Goal: Task Accomplishment & Management: Manage account settings

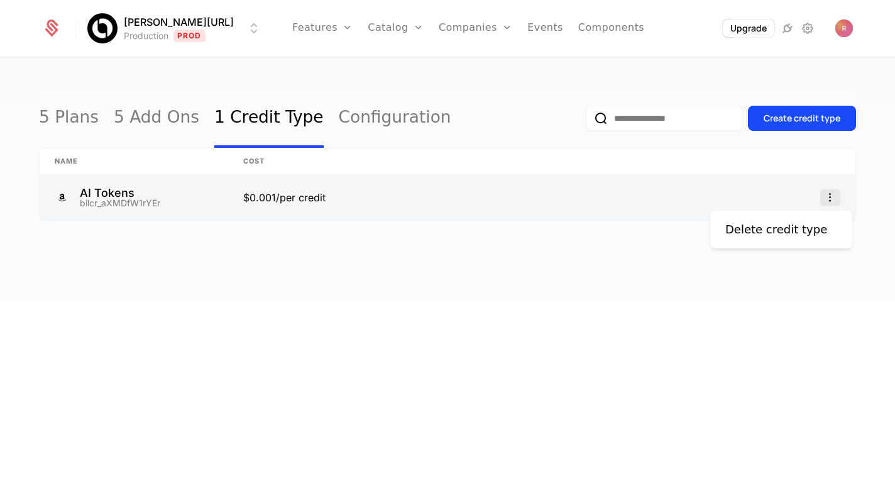
click at [833, 196] on icon "Select action" at bounding box center [830, 197] width 20 height 16
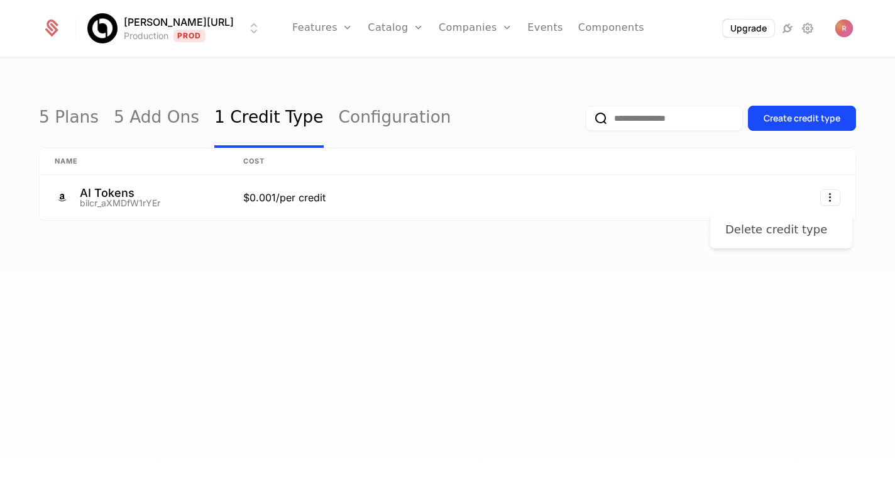
click at [783, 234] on div "Delete credit type" at bounding box center [776, 230] width 102 height 18
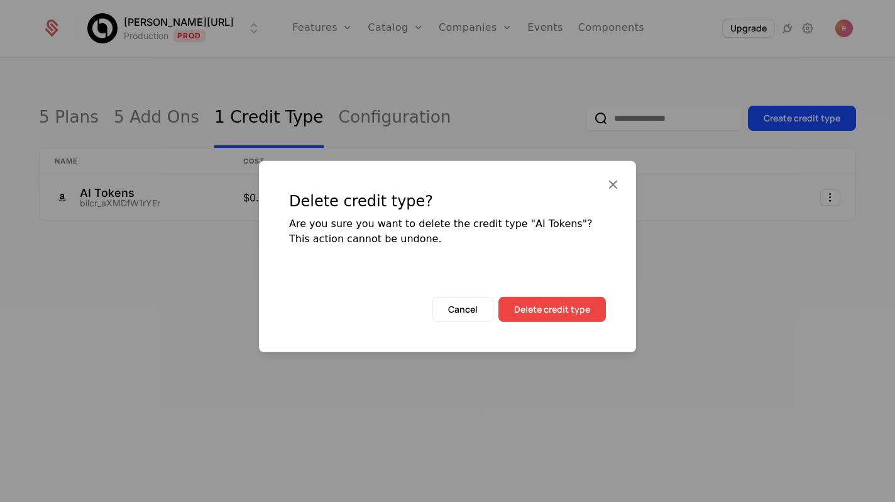
click at [518, 314] on button "Delete credit type" at bounding box center [551, 309] width 107 height 25
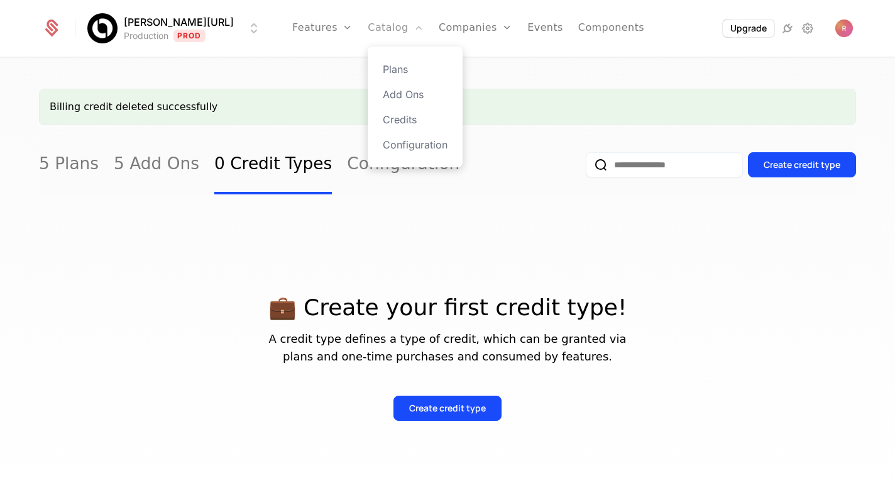
click at [377, 26] on link "Catalog" at bounding box center [396, 28] width 56 height 57
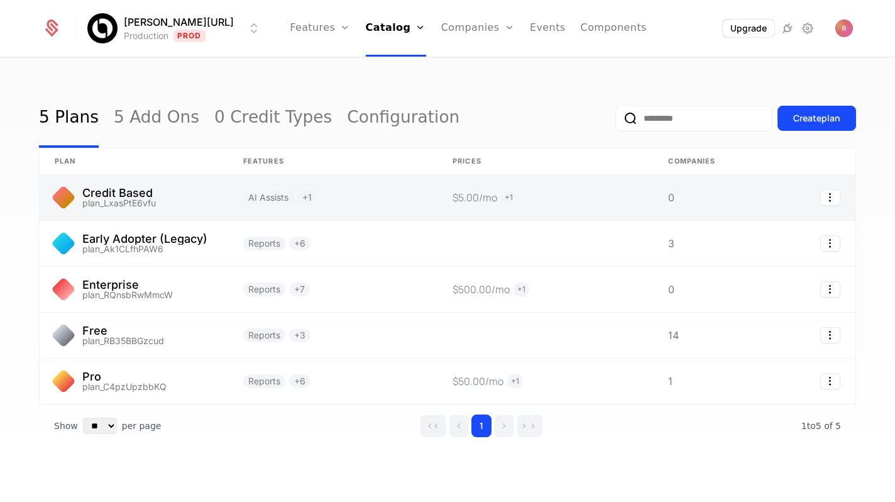
click at [207, 190] on link at bounding box center [134, 197] width 189 height 45
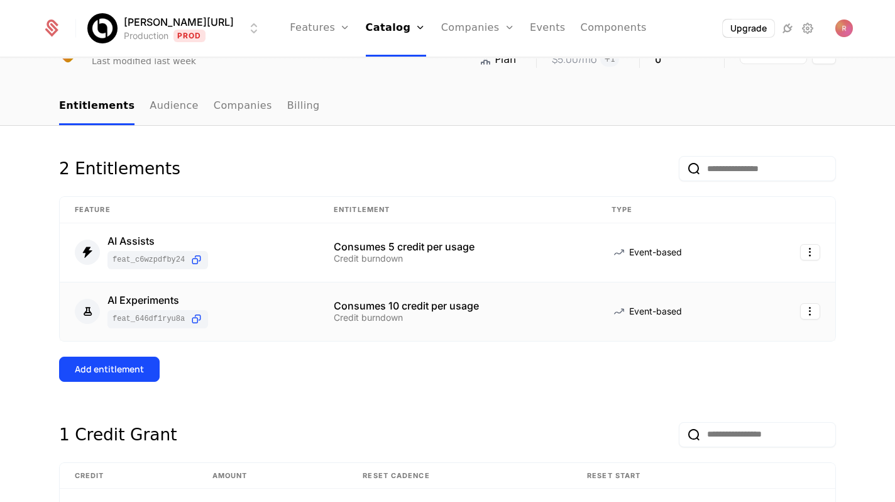
scroll to position [50, 0]
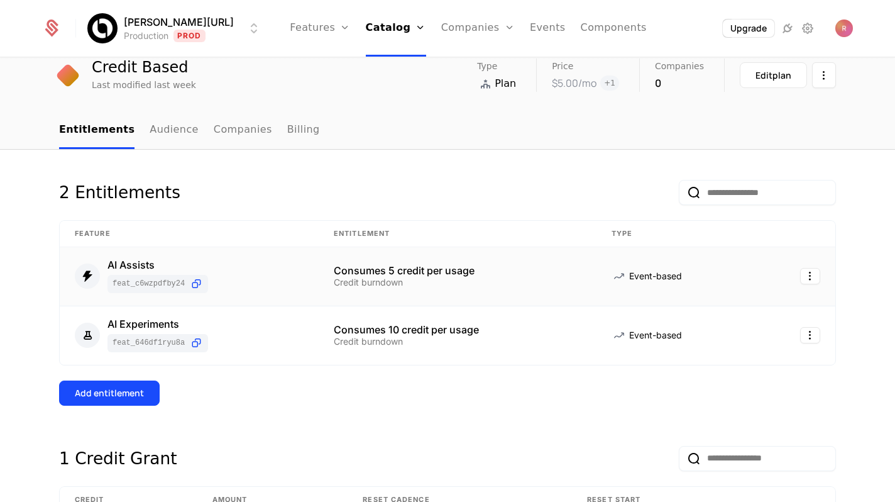
click at [470, 256] on td "Consumes 5 credit per usage Credit burndown" at bounding box center [458, 276] width 278 height 59
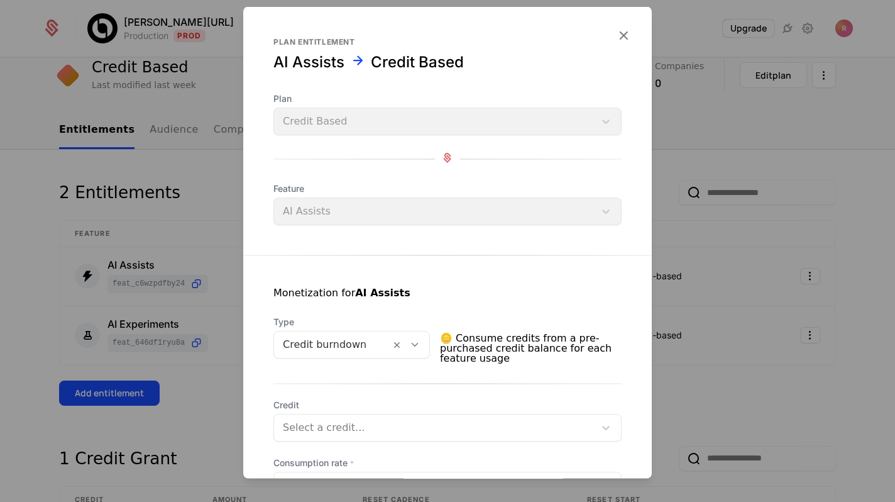
scroll to position [166, 0]
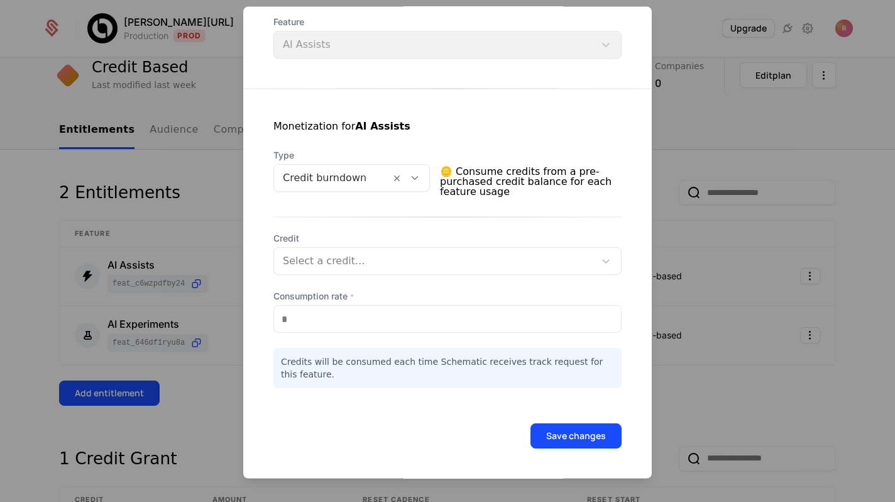
click at [372, 265] on div at bounding box center [434, 262] width 303 height 18
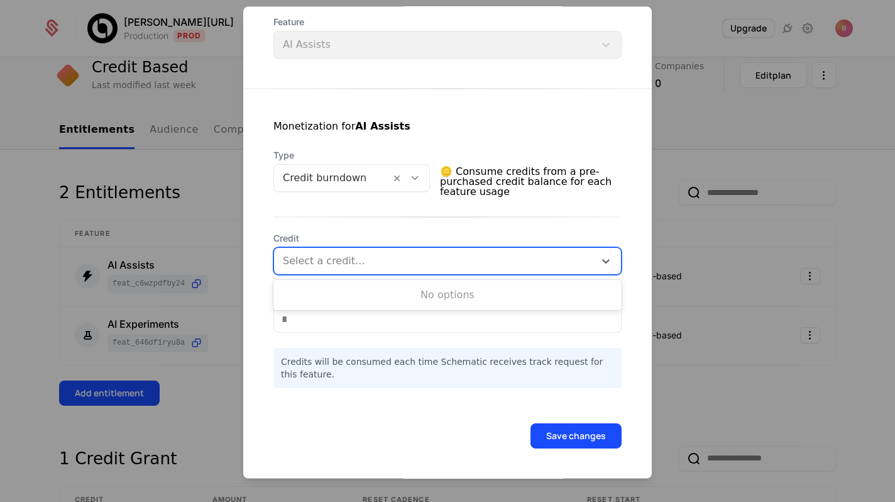
click at [404, 212] on div "Monetization for AI Assists Type Credit burndown 🪙 Consume credits from a pre-p…" at bounding box center [447, 238] width 409 height 299
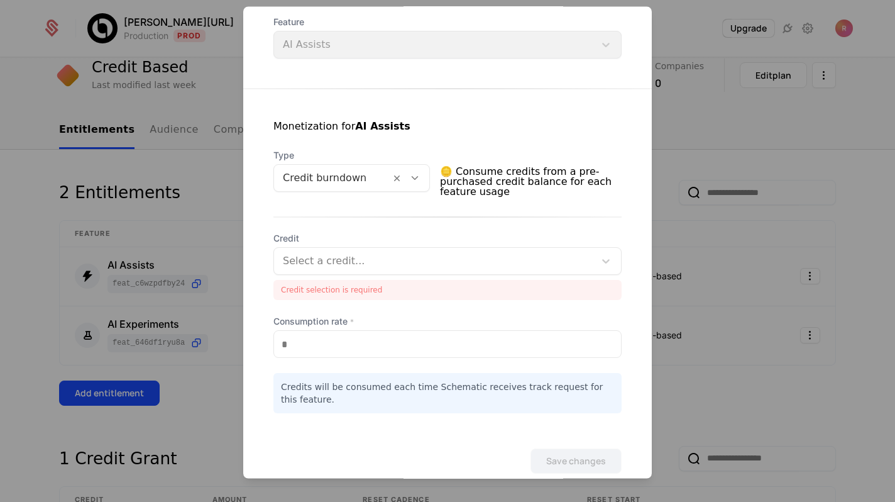
click at [405, 234] on span "Credit" at bounding box center [447, 239] width 348 height 13
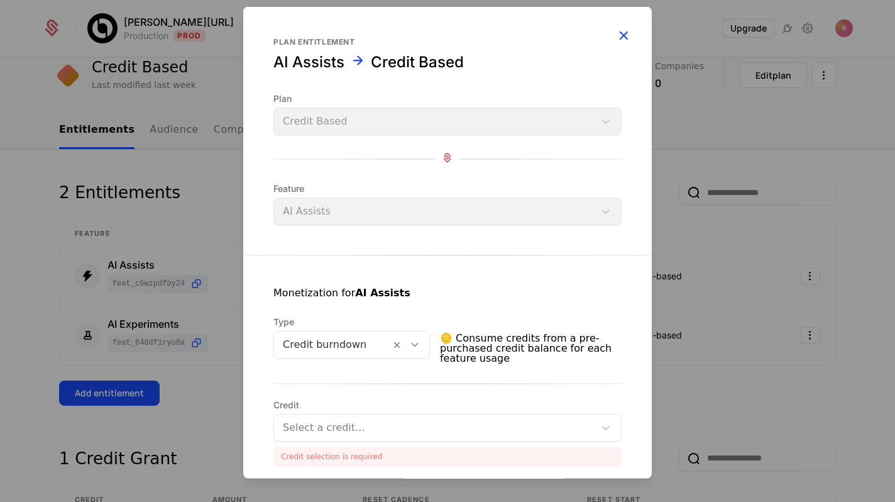
click at [624, 37] on icon "button" at bounding box center [623, 35] width 16 height 16
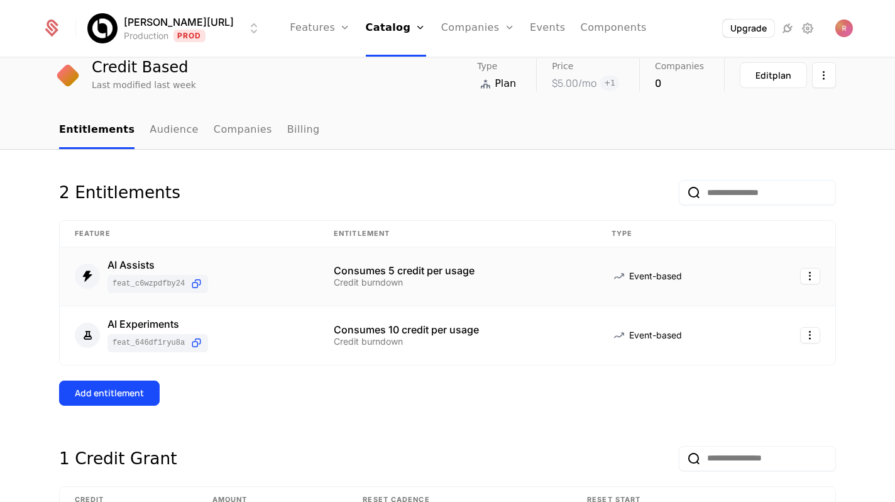
click at [813, 265] on td at bounding box center [796, 276] width 80 height 59
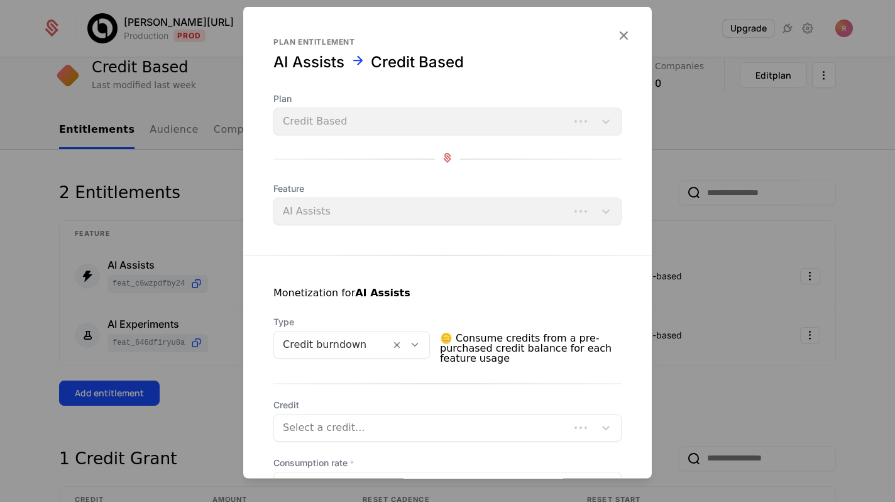
click at [812, 270] on div at bounding box center [447, 251] width 895 height 502
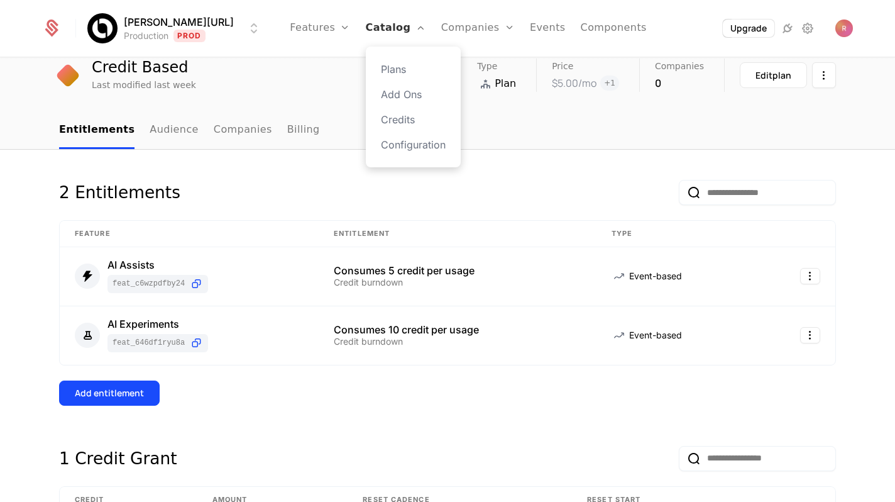
click at [381, 36] on link "Catalog" at bounding box center [396, 28] width 60 height 57
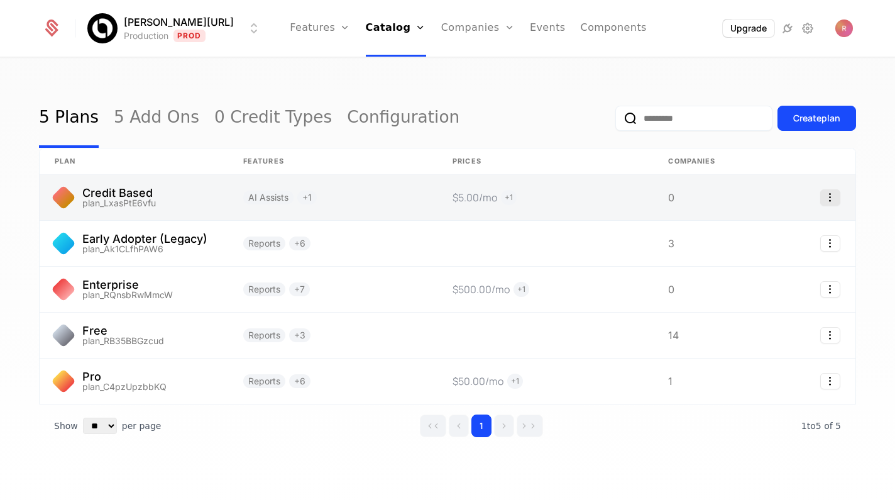
click at [830, 202] on icon "Select action" at bounding box center [830, 197] width 20 height 16
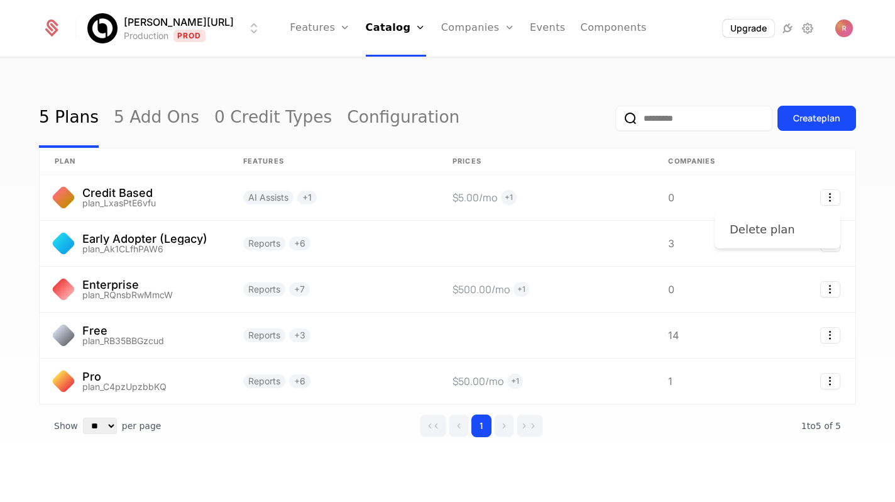
click at [756, 231] on div "Delete plan" at bounding box center [762, 230] width 65 height 18
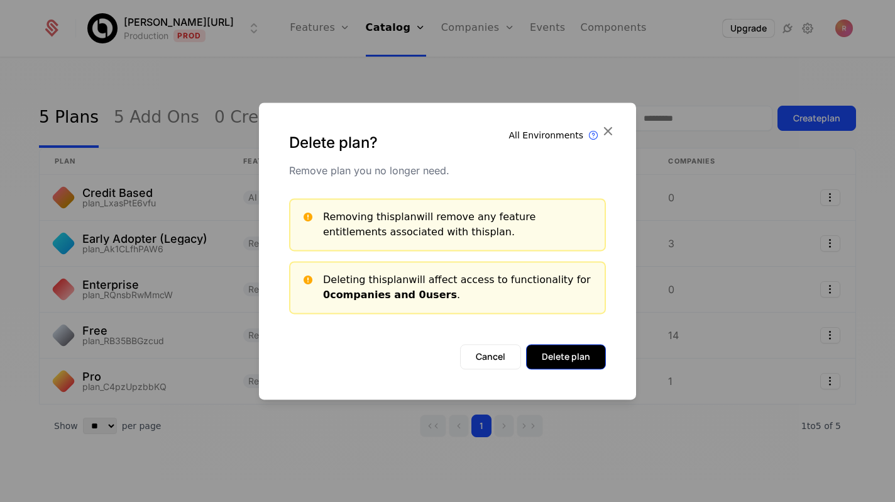
click at [561, 355] on button "Delete plan" at bounding box center [566, 356] width 80 height 25
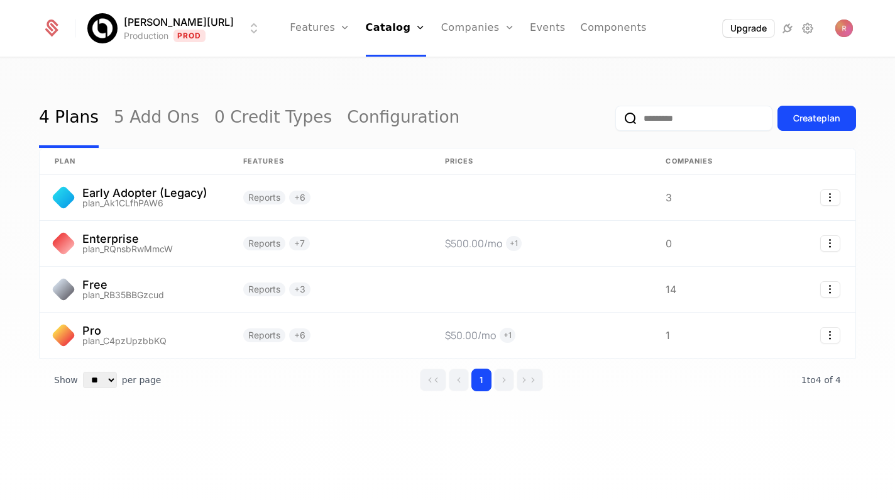
click at [630, 96] on div "Create plan" at bounding box center [735, 118] width 241 height 59
click at [850, 27] on img "Open user button" at bounding box center [844, 28] width 18 height 18
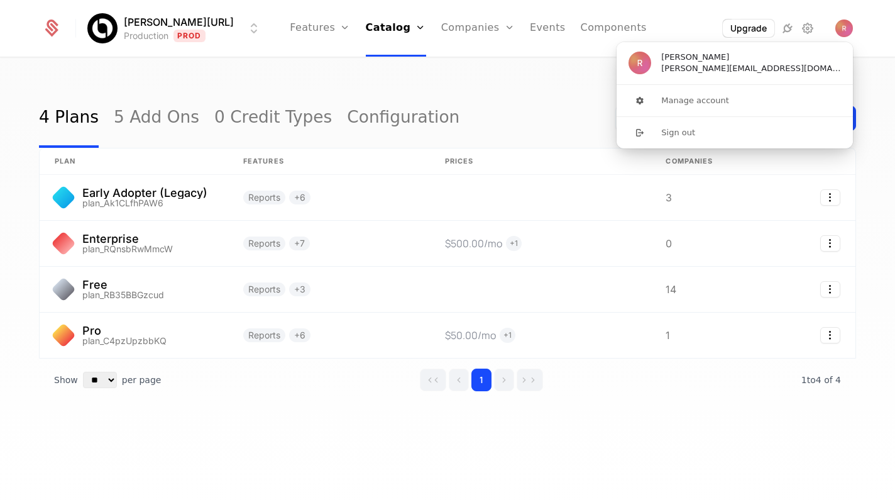
click at [497, 104] on div "4 Plans 5 Add Ons 0 Credit Types Configuration Create plan" at bounding box center [447, 118] width 817 height 59
